Goal: Find specific page/section: Find specific page/section

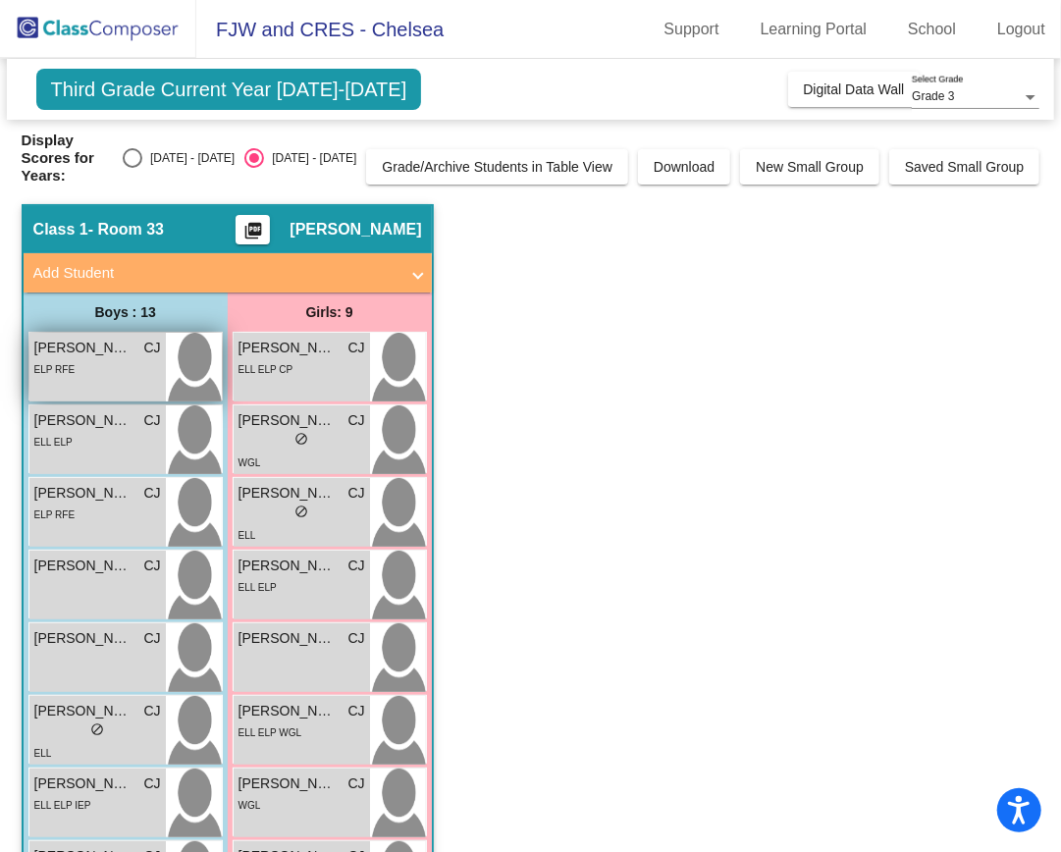
click at [108, 358] on div "ELP RFE" at bounding box center [97, 368] width 127 height 21
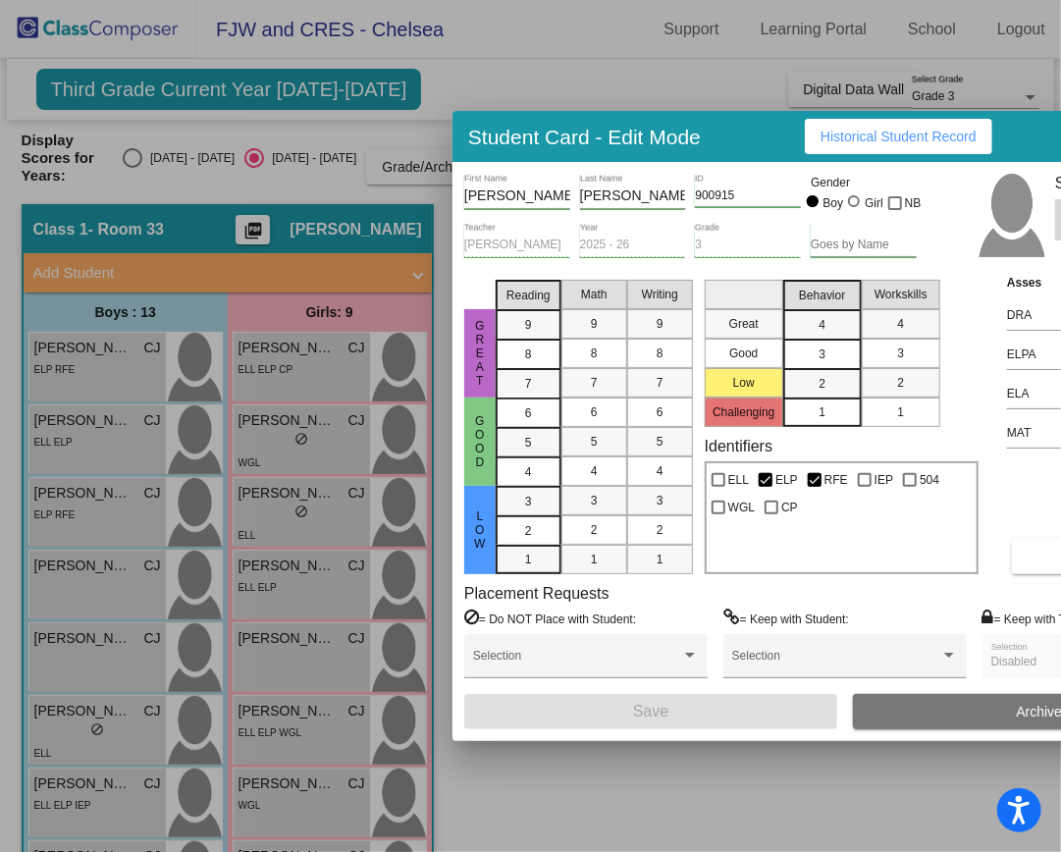
click at [932, 449] on div "Identifiers ELL ELP RFE IEP 504 WGL CP" at bounding box center [841, 505] width 274 height 137
click at [630, 772] on div at bounding box center [530, 426] width 1061 height 852
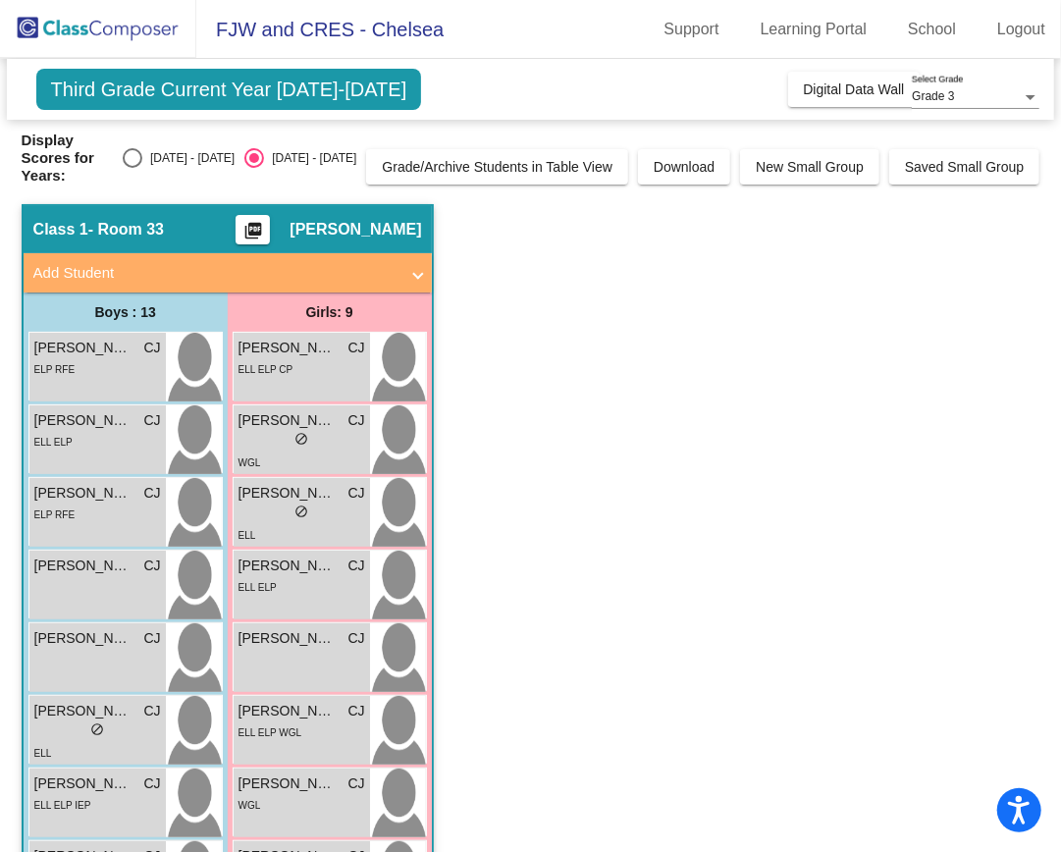
click at [142, 148] on div "Select an option" at bounding box center [133, 158] width 20 height 20
click at [132, 168] on input "[DATE] - [DATE]" at bounding box center [131, 168] width 1 height 1
radio input "true"
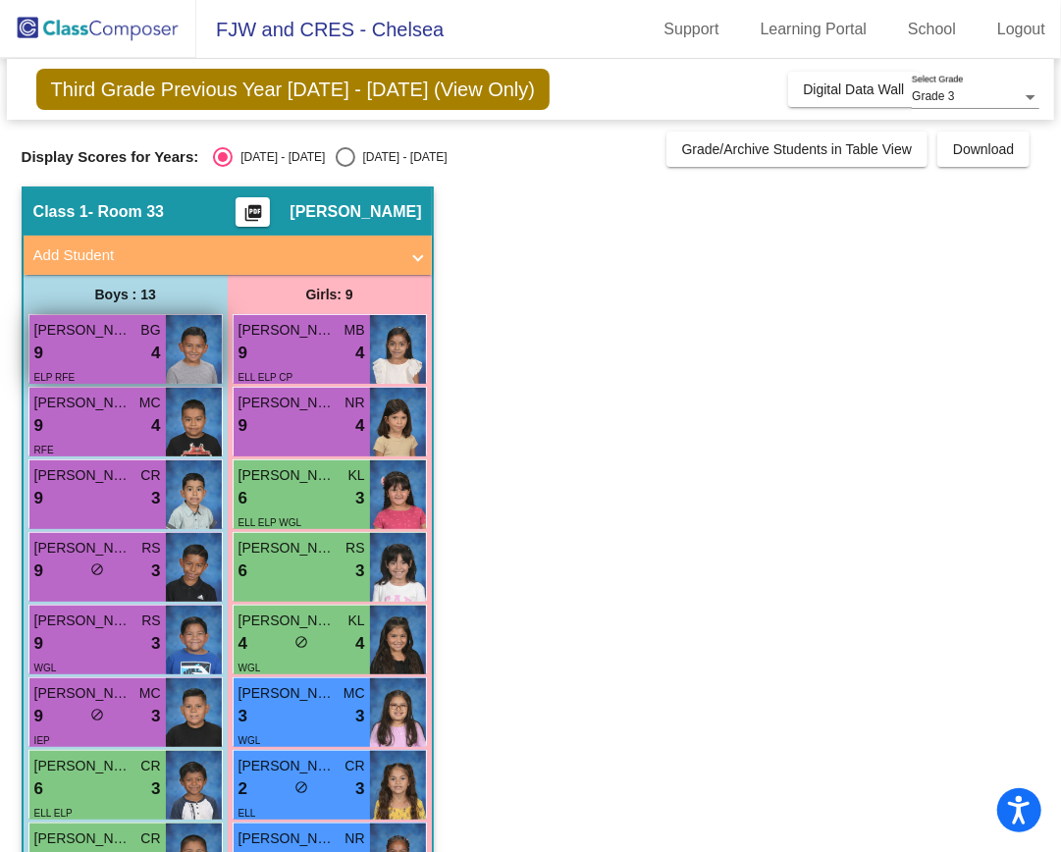
click at [94, 345] on div "9 lock do_not_disturb_alt 4" at bounding box center [97, 353] width 127 height 26
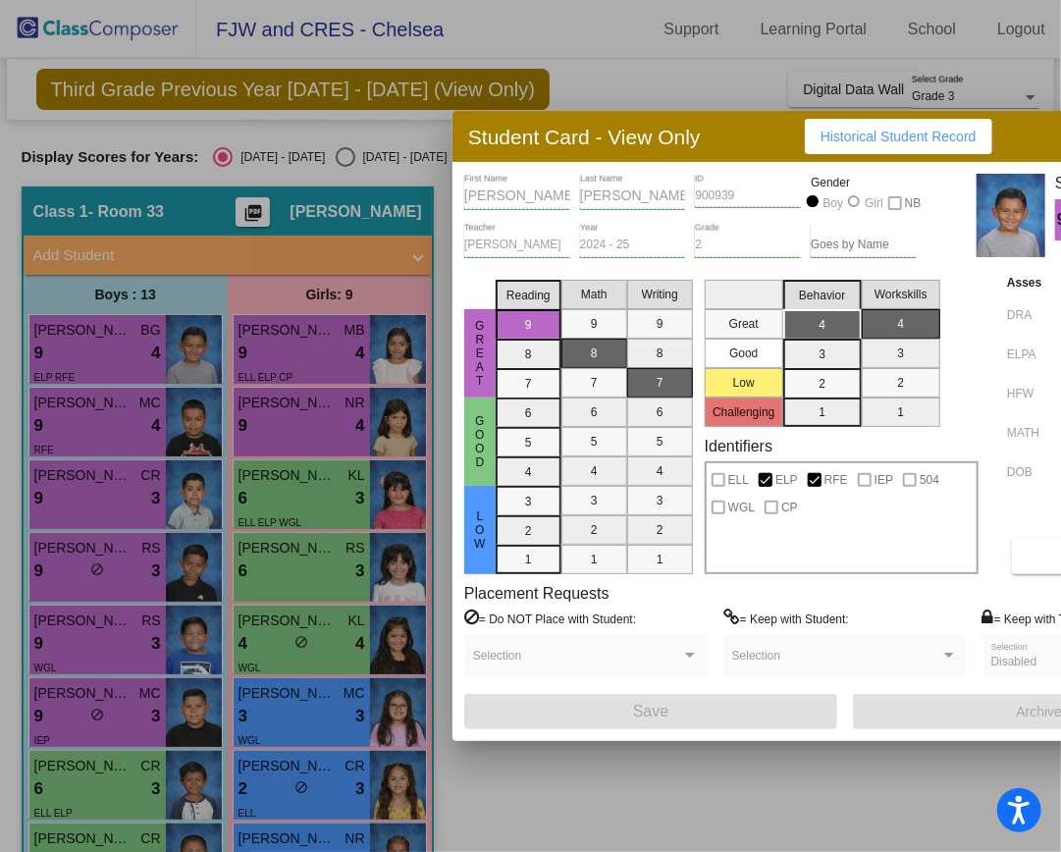
click at [677, 86] on div at bounding box center [530, 426] width 1061 height 852
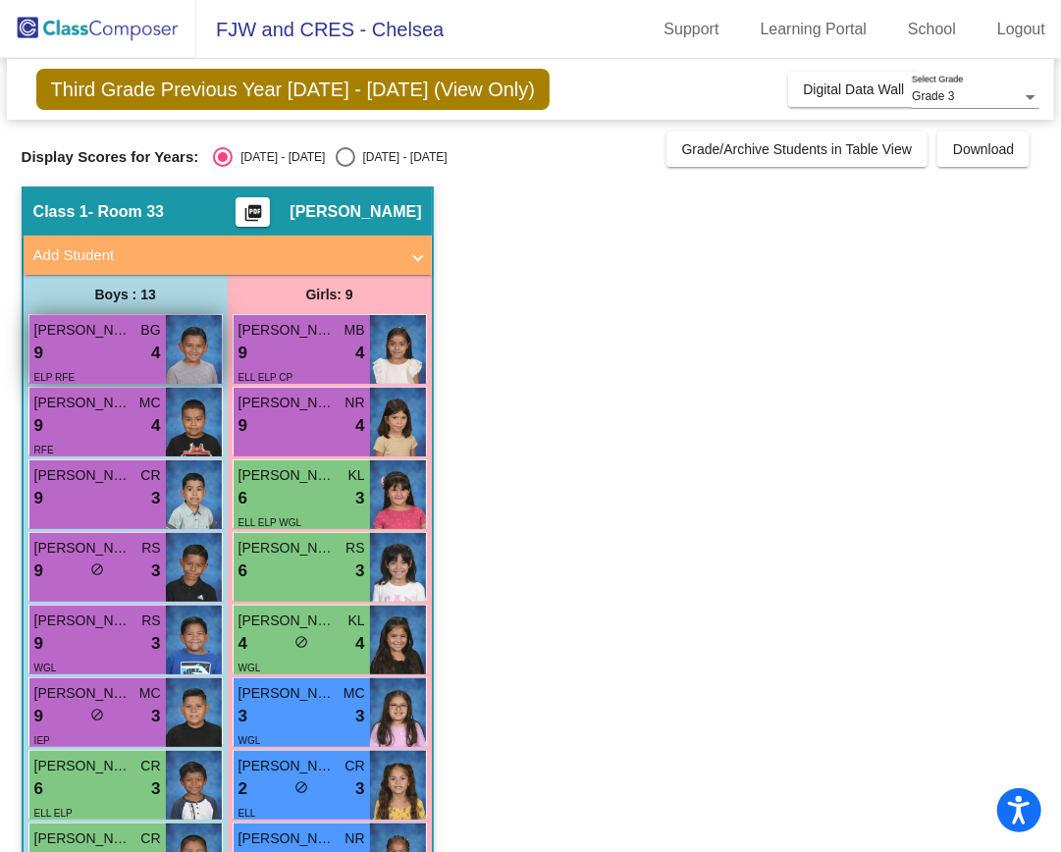
click at [112, 358] on div "9 lock do_not_disturb_alt 4" at bounding box center [97, 353] width 127 height 26
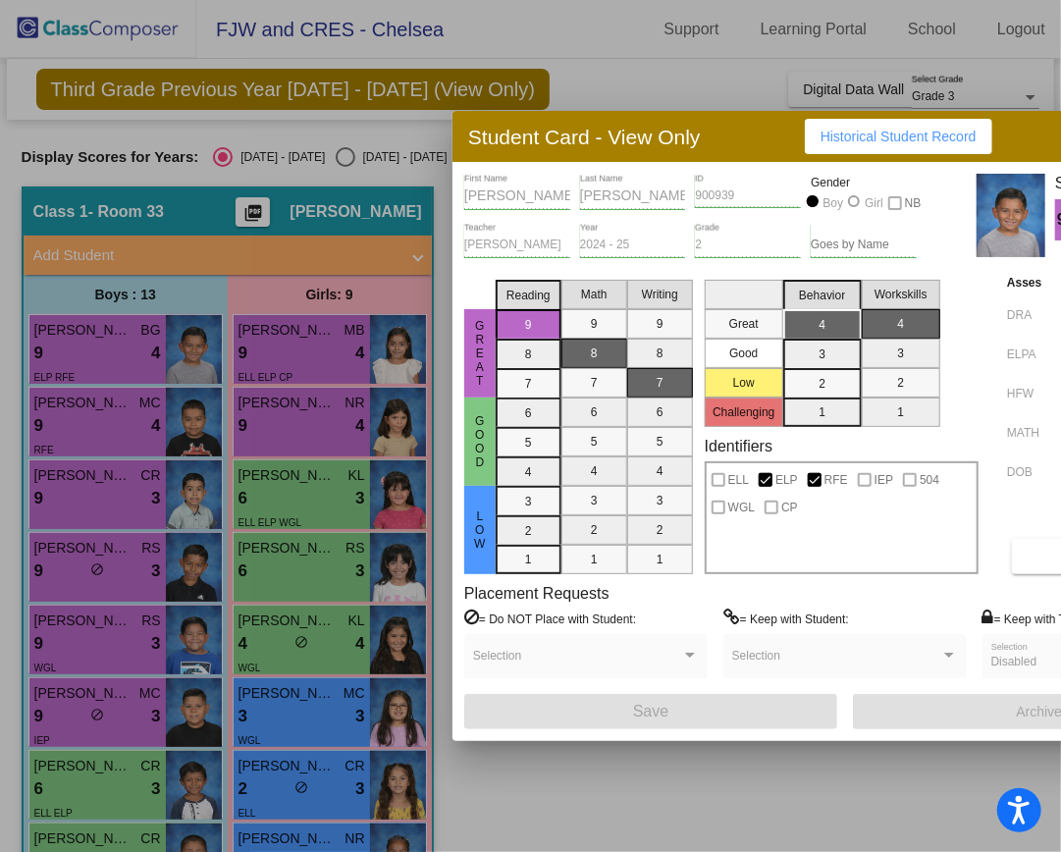
click at [630, 60] on div at bounding box center [530, 426] width 1061 height 852
